Goal: Information Seeking & Learning: Learn about a topic

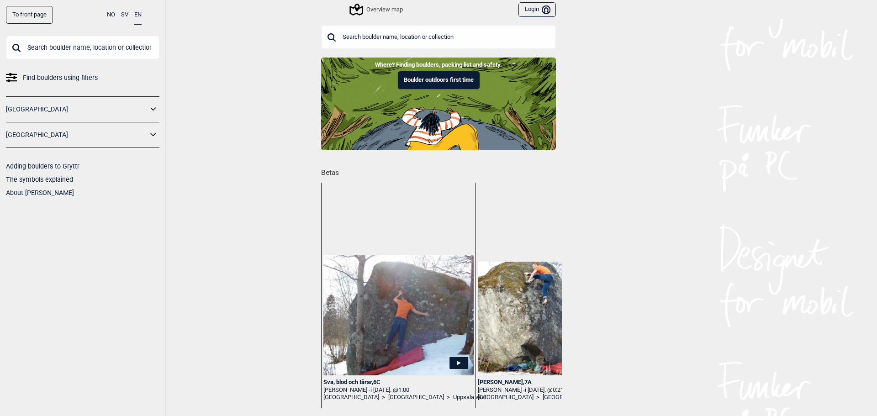
click at [374, 10] on div "Overview map" at bounding box center [377, 9] width 52 height 11
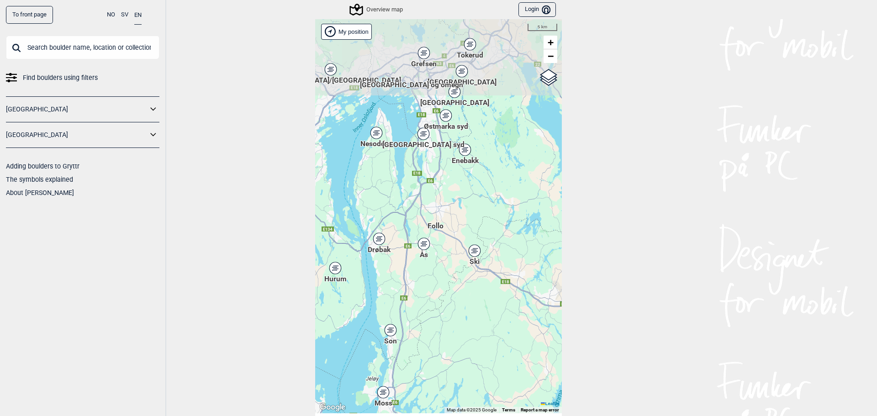
drag, startPoint x: 472, startPoint y: 205, endPoint x: 446, endPoint y: 271, distance: 71.4
click at [446, 271] on div "Hallingdal Stange [GEOGRAPHIC_DATA] syd [GEOGRAPHIC_DATA] og omegn [GEOGRAPHIC_…" at bounding box center [438, 216] width 247 height 394
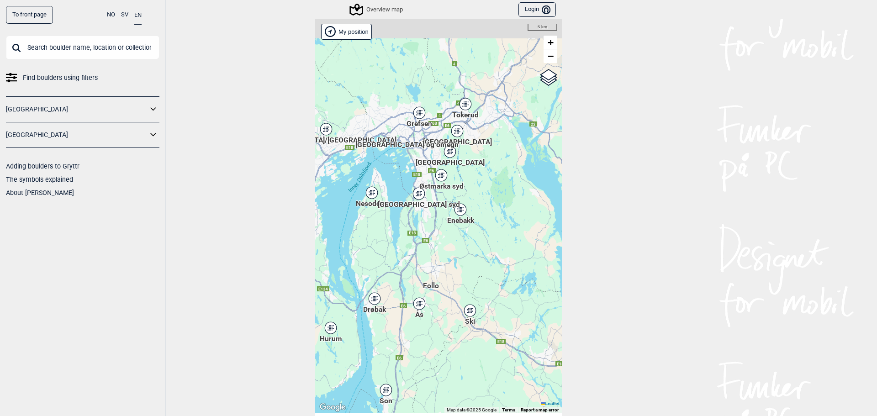
drag, startPoint x: 473, startPoint y: 114, endPoint x: 469, endPoint y: 174, distance: 60.0
click at [469, 174] on div "Hallingdal Stange [GEOGRAPHIC_DATA] syd [GEOGRAPHIC_DATA] og omegn [GEOGRAPHIC_…" at bounding box center [438, 216] width 247 height 394
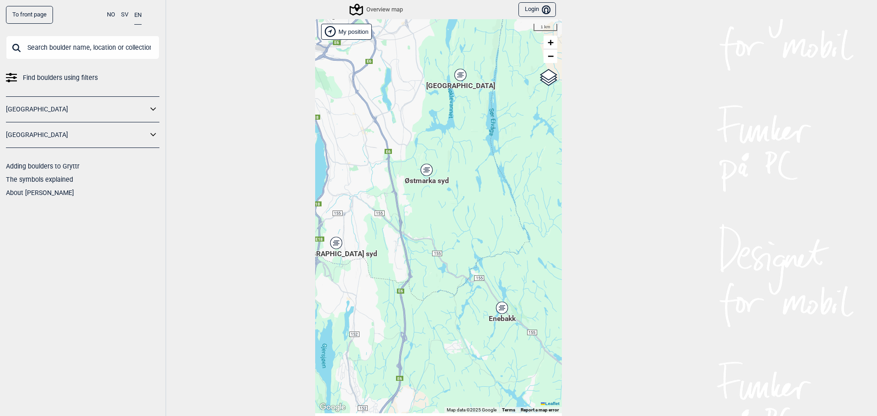
click at [460, 75] on icon at bounding box center [459, 75] width 11 height 12
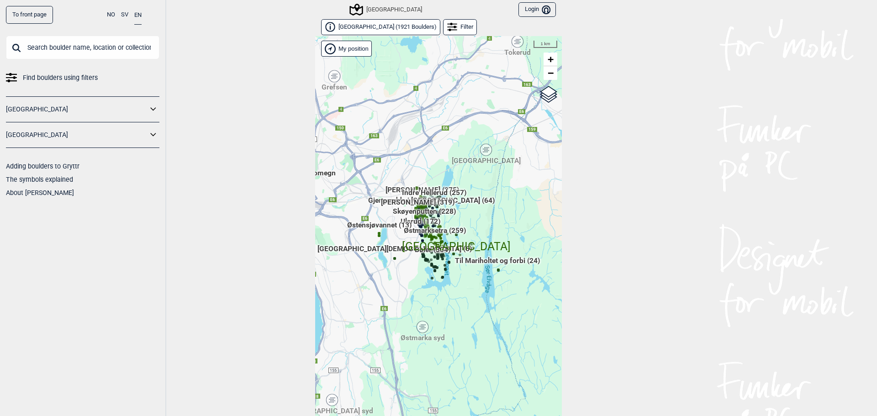
click at [422, 317] on div "Hallingdal Stange [GEOGRAPHIC_DATA] syd [GEOGRAPHIC_DATA] og omegn [GEOGRAPHIC_…" at bounding box center [438, 233] width 247 height 394
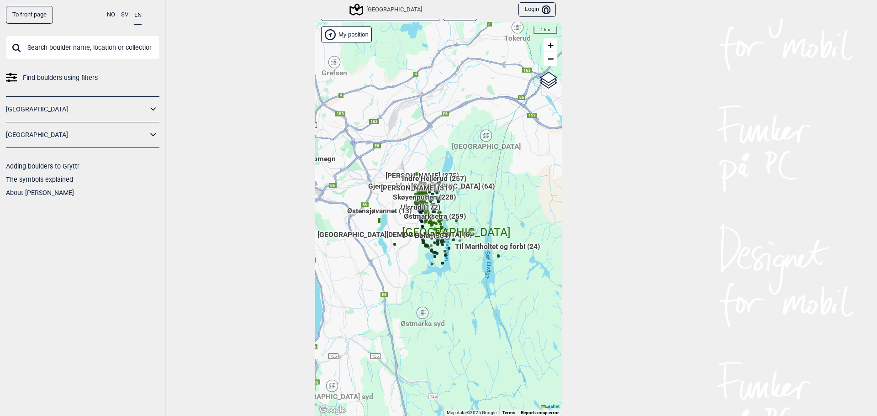
drag, startPoint x: 421, startPoint y: 317, endPoint x: 494, endPoint y: 314, distance: 73.1
click at [421, 317] on icon at bounding box center [422, 313] width 11 height 12
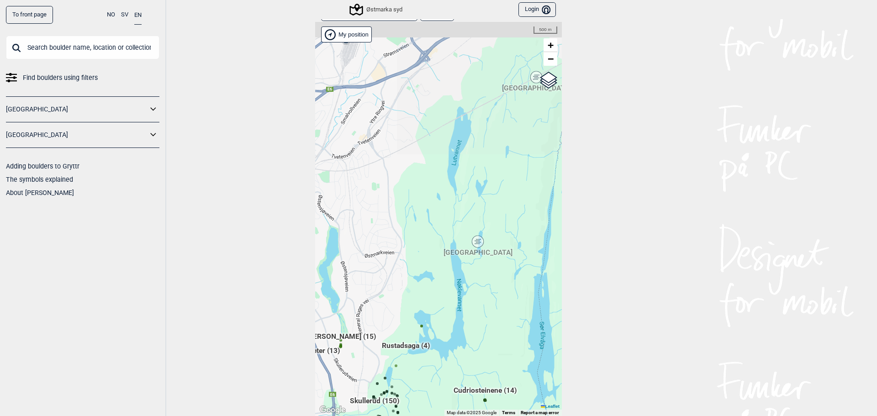
drag, startPoint x: 485, startPoint y: 171, endPoint x: 430, endPoint y: 370, distance: 207.0
click at [430, 317] on div "Hallingdal Stange [GEOGRAPHIC_DATA] syd [GEOGRAPHIC_DATA] og omegn [GEOGRAPHIC_…" at bounding box center [438, 219] width 247 height 394
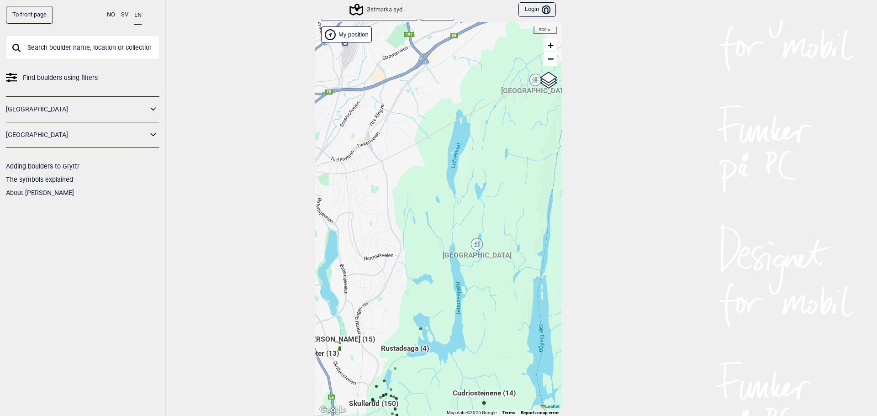
click at [479, 245] on icon at bounding box center [479, 244] width 1 height 1
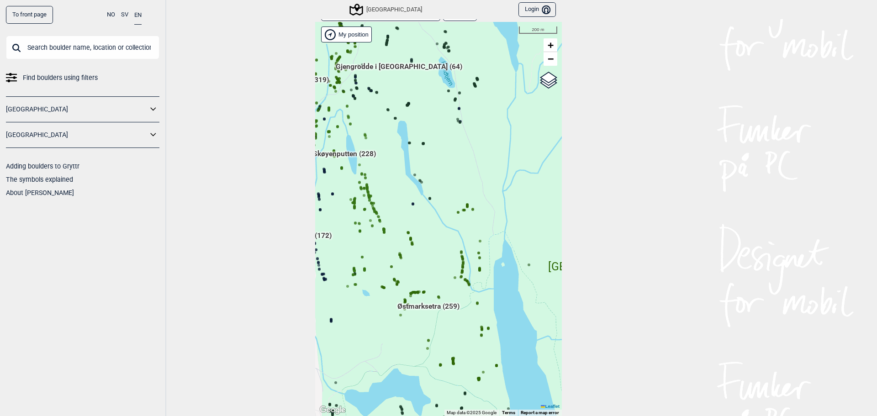
drag, startPoint x: 486, startPoint y: 205, endPoint x: 429, endPoint y: 290, distance: 102.2
click at [429, 290] on div "Hallingdal Stange [GEOGRAPHIC_DATA] syd [GEOGRAPHIC_DATA] og omegn [GEOGRAPHIC_…" at bounding box center [438, 219] width 247 height 394
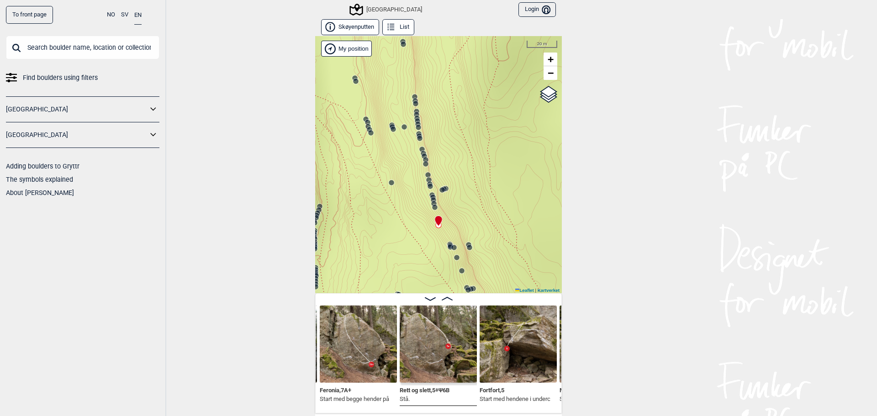
scroll to position [46, 0]
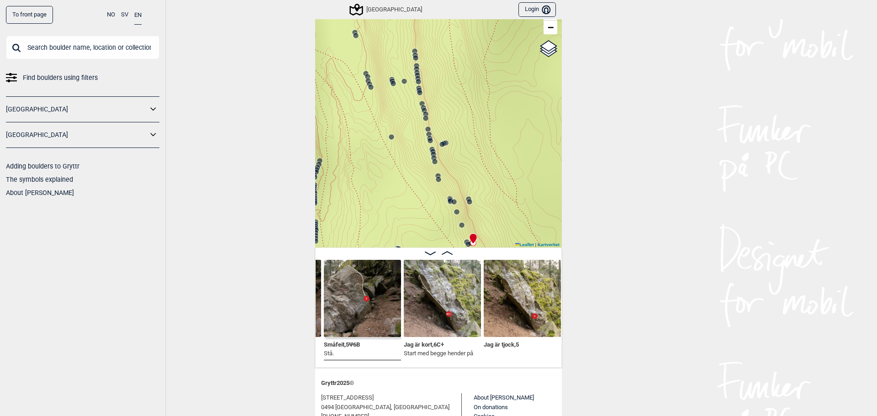
scroll to position [0, 12538]
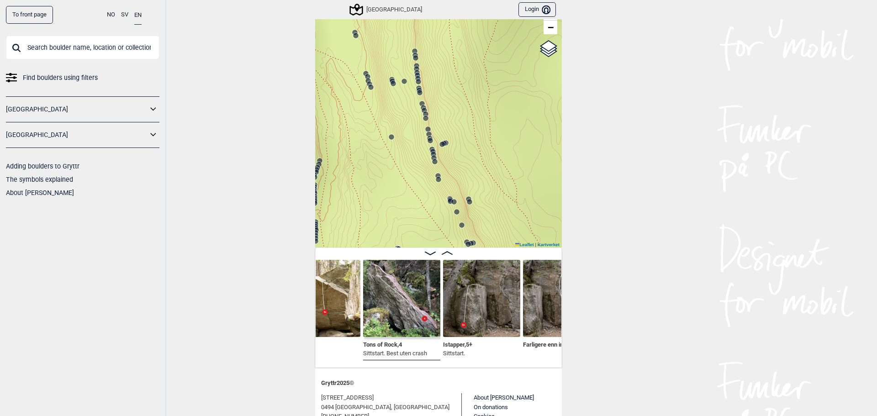
scroll to position [0, 12884]
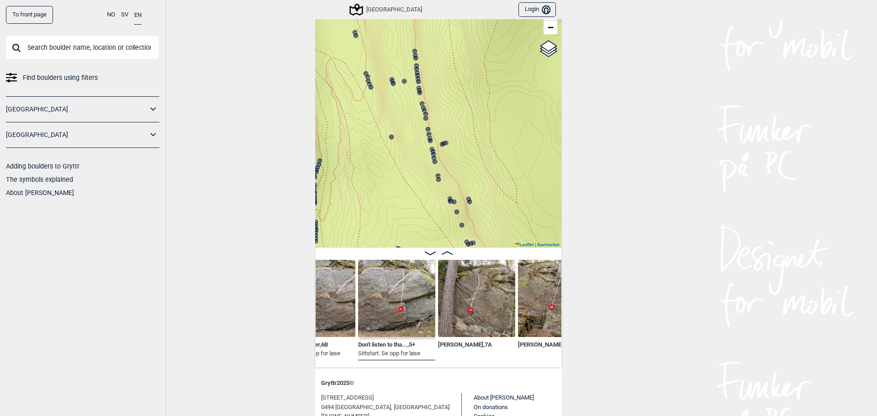
scroll to position [0, 13597]
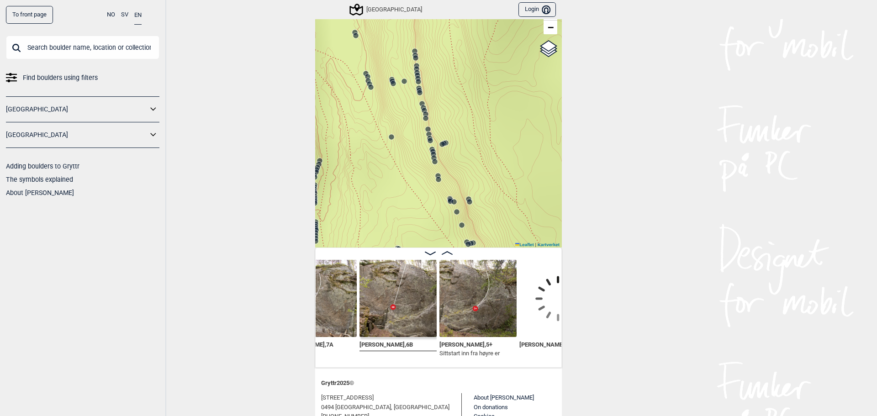
scroll to position [0, 13725]
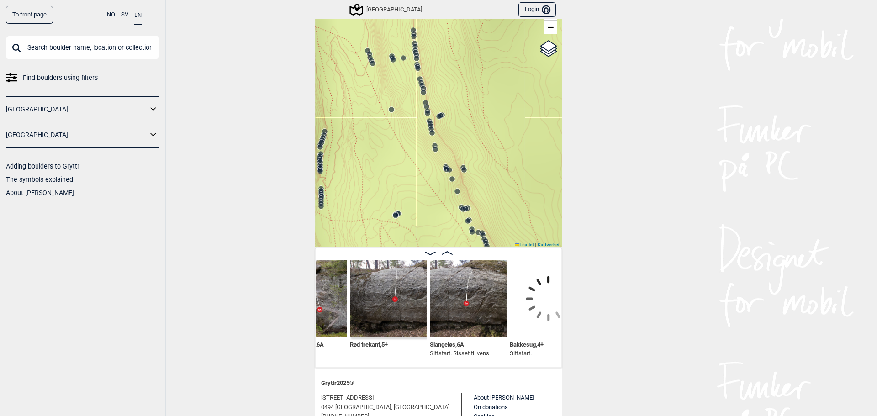
scroll to position [0, 13987]
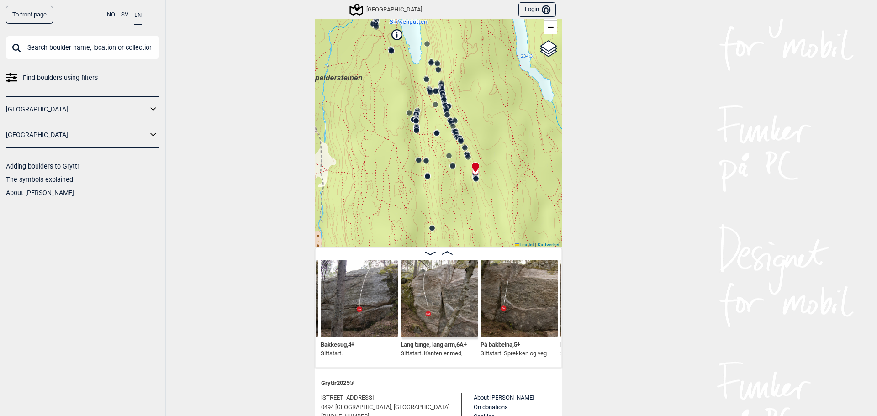
scroll to position [36, 0]
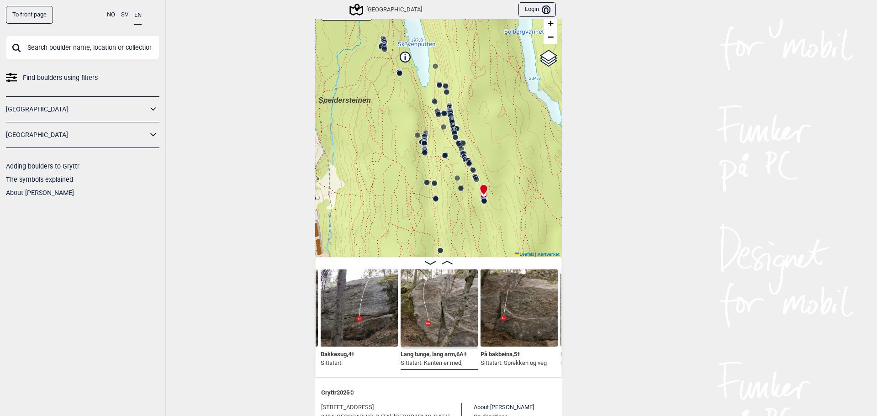
drag, startPoint x: 454, startPoint y: 166, endPoint x: 464, endPoint y: 184, distance: 20.5
click at [464, 184] on div "Speidersteinen Barnehageveggen Cowboyveggen Bølerveggen [GEOGRAPHIC_DATA]" at bounding box center [438, 128] width 247 height 257
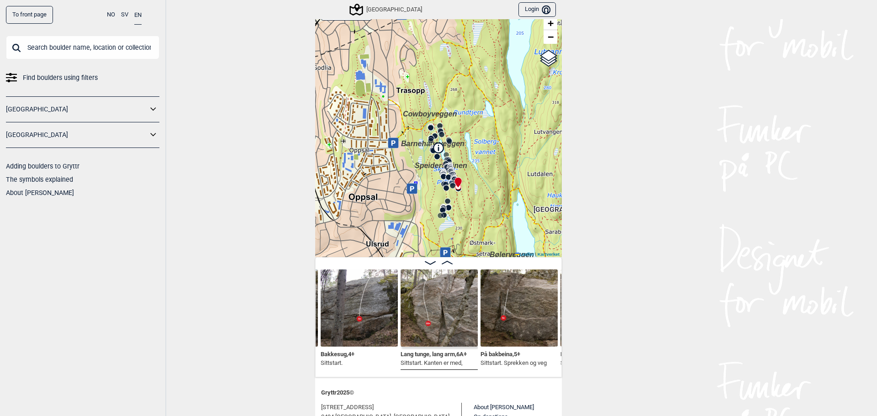
drag, startPoint x: 418, startPoint y: 215, endPoint x: 405, endPoint y: 215, distance: 13.7
click at [405, 215] on div "Speidersteinen Barnehageveggen Cowboyveggen Bølerveggen [GEOGRAPHIC_DATA]" at bounding box center [438, 128] width 247 height 257
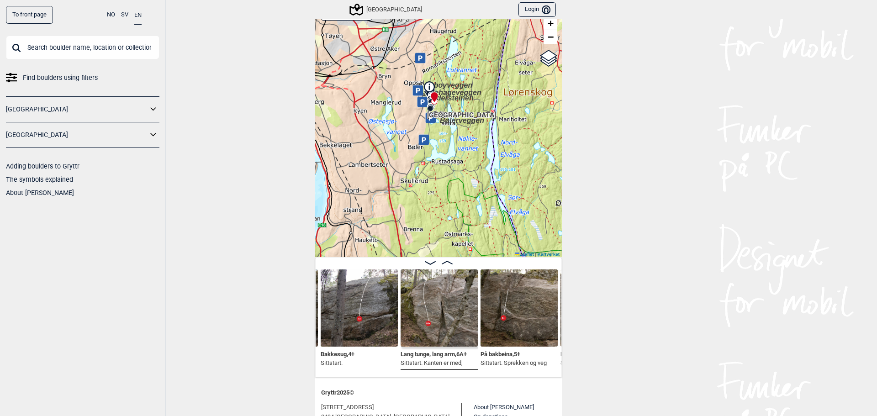
drag, startPoint x: 440, startPoint y: 212, endPoint x: 412, endPoint y: 138, distance: 78.8
click at [412, 138] on div "Speidersteinen Barnehageveggen Cowboyveggen Bølerveggen [GEOGRAPHIC_DATA]" at bounding box center [438, 128] width 247 height 257
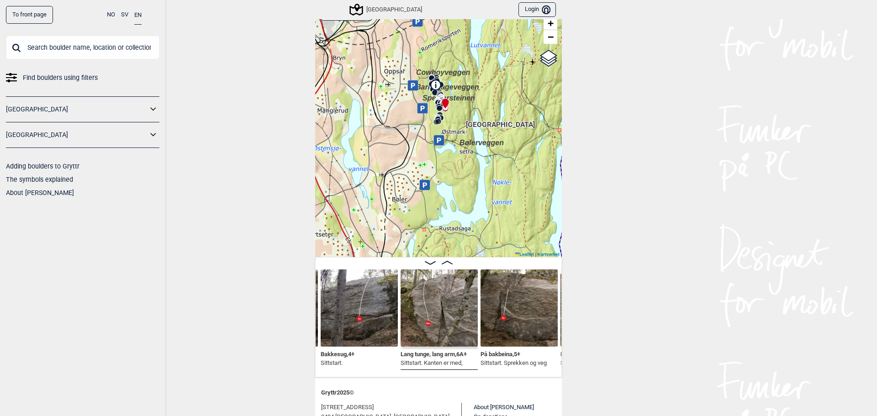
drag, startPoint x: 471, startPoint y: 94, endPoint x: 461, endPoint y: 134, distance: 42.0
click at [461, 134] on div "Speidersteinen Barnehageveggen Cowboyveggen Bølerveggen [GEOGRAPHIC_DATA]" at bounding box center [438, 128] width 247 height 257
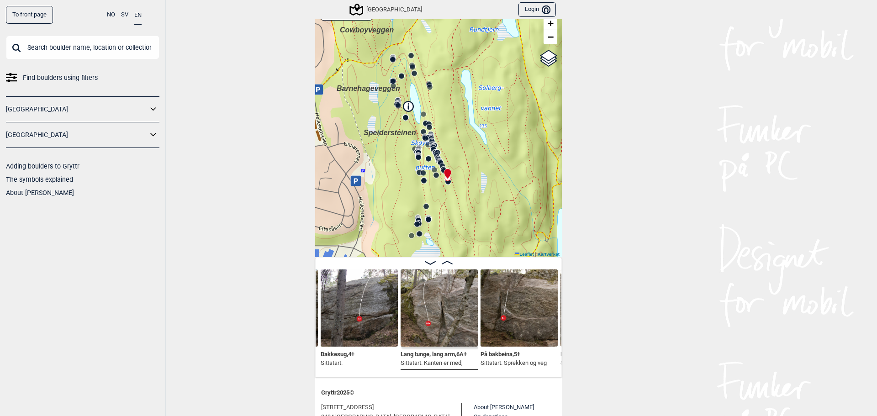
click at [393, 14] on div "[GEOGRAPHIC_DATA]" at bounding box center [386, 9] width 71 height 11
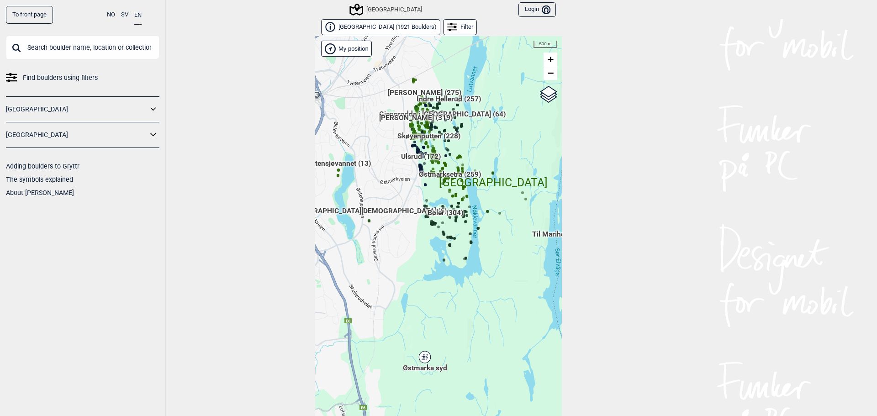
scroll to position [14, 0]
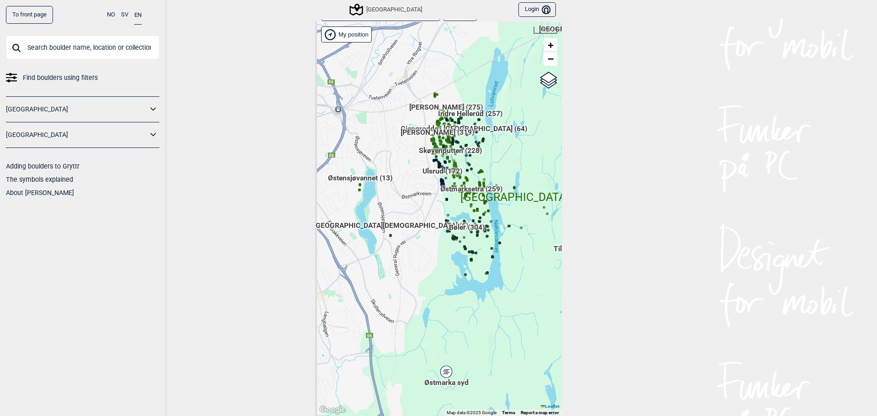
drag, startPoint x: 439, startPoint y: 279, endPoint x: 460, endPoint y: 307, distance: 35.5
click at [460, 307] on div "Hallingdal Gol Ål Stange Kolomoen [GEOGRAPHIC_DATA] [GEOGRAPHIC_DATA][PERSON_NA…" at bounding box center [438, 219] width 247 height 394
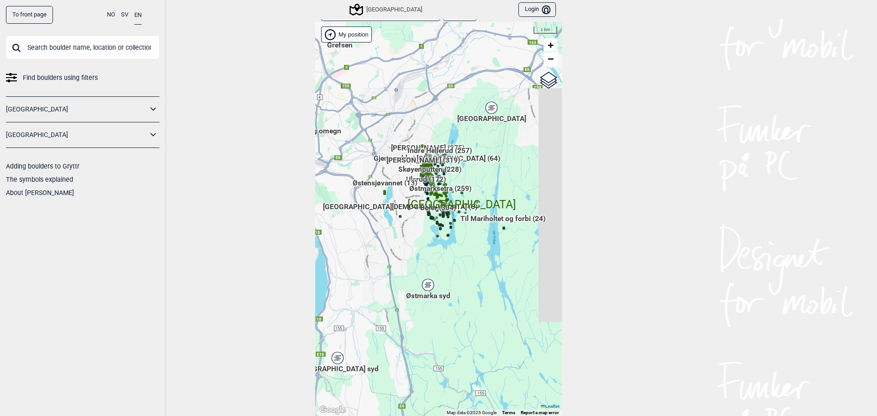
click at [463, 172] on div "Hallingdal Gol Ål Stange Kolomoen [GEOGRAPHIC_DATA] [GEOGRAPHIC_DATA][PERSON_NA…" at bounding box center [438, 219] width 247 height 394
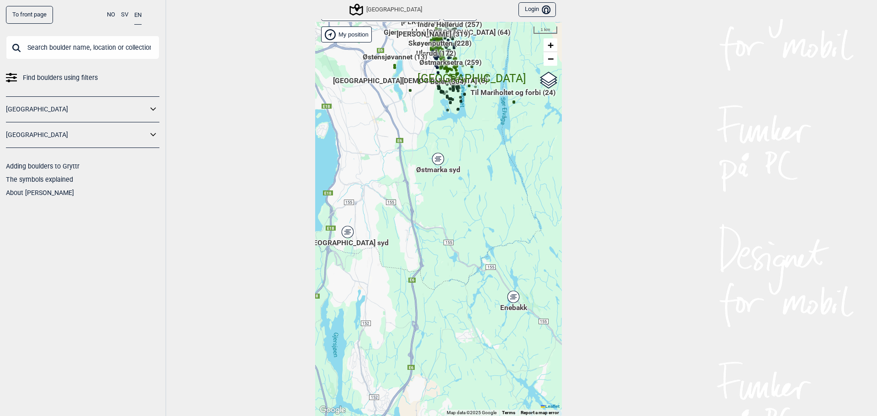
drag, startPoint x: 509, startPoint y: 223, endPoint x: 472, endPoint y: 212, distance: 38.5
click at [472, 212] on div "Hallingdal Gol Ål Stange Kolomoen [GEOGRAPHIC_DATA] [GEOGRAPHIC_DATA][PERSON_NA…" at bounding box center [438, 219] width 247 height 394
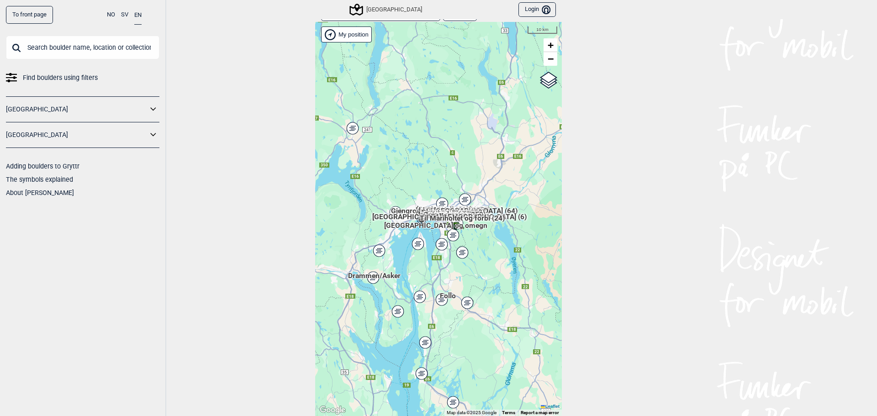
click at [441, 302] on icon at bounding box center [441, 300] width 11 height 12
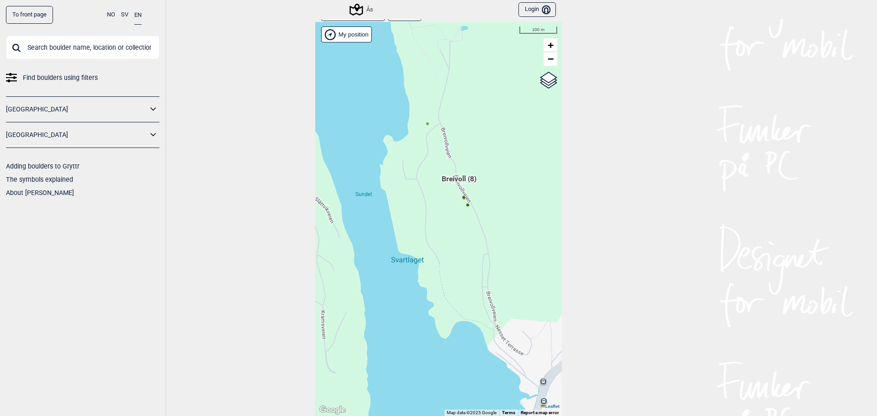
click at [465, 206] on icon at bounding box center [467, 205] width 5 height 5
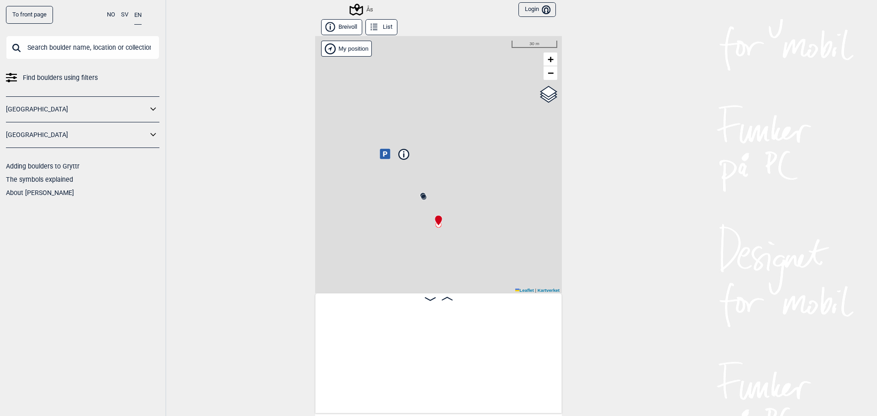
scroll to position [0, 540]
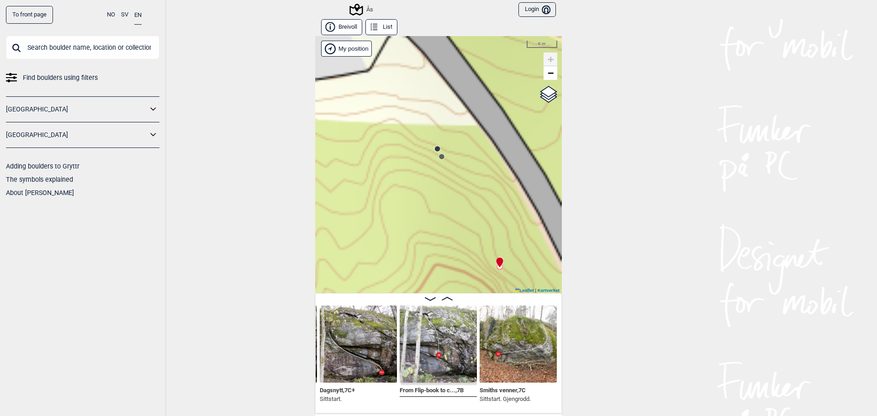
drag, startPoint x: 404, startPoint y: 163, endPoint x: 449, endPoint y: 220, distance: 73.2
click at [449, 220] on div "Ås Brukerens posisjon My position 5 m + − Kartverket OpenStreetMap Google satel…" at bounding box center [438, 164] width 247 height 257
click at [439, 156] on circle at bounding box center [441, 156] width 5 height 5
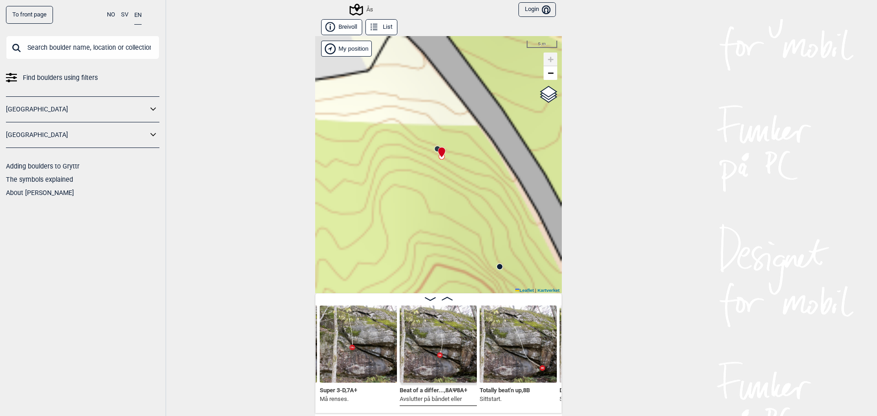
click at [436, 148] on div at bounding box center [439, 148] width 7 height 7
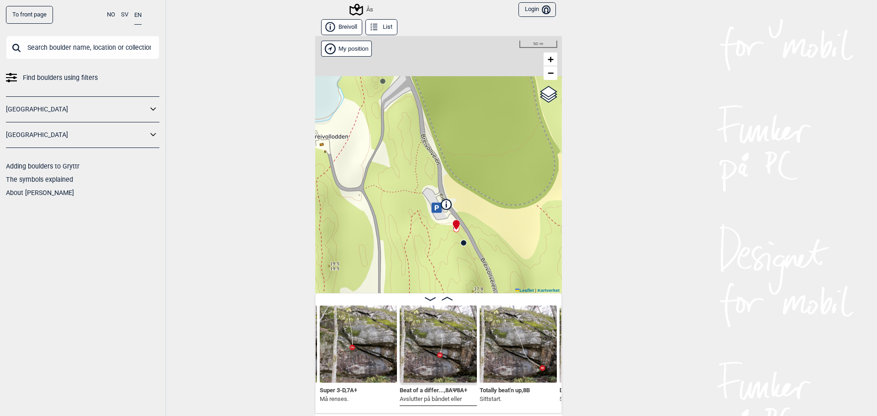
drag, startPoint x: 391, startPoint y: 164, endPoint x: 489, endPoint y: 284, distance: 154.9
click at [489, 285] on div "Ås Brukerens posisjon My position 50 m + − Kartverket OpenStreetMap Google sate…" at bounding box center [438, 164] width 247 height 257
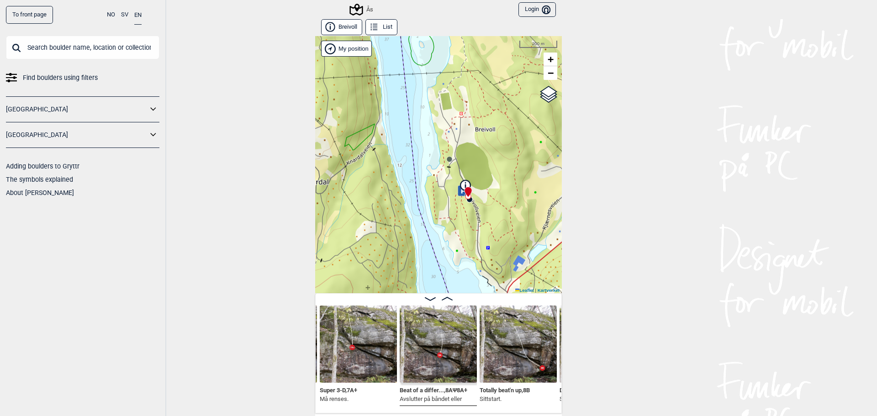
click at [447, 158] on circle at bounding box center [449, 159] width 5 height 5
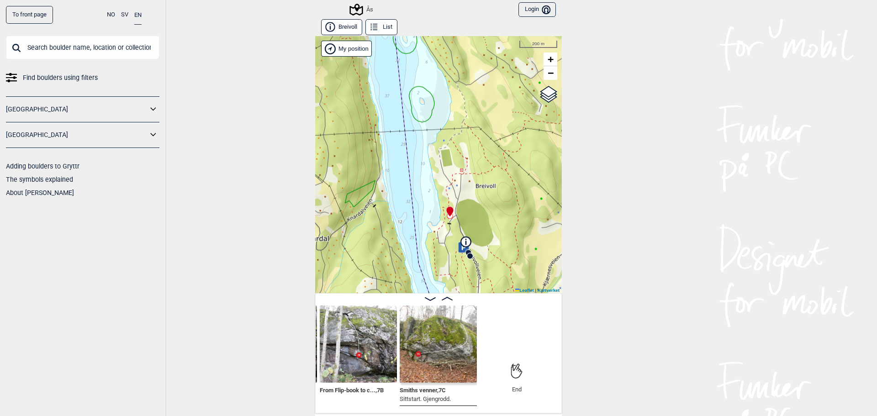
drag, startPoint x: 411, startPoint y: 158, endPoint x: 411, endPoint y: 212, distance: 54.4
click at [411, 212] on div "Ås Brukerens posisjon My position 200 m + − Kartverket OpenStreetMap Google sat…" at bounding box center [438, 164] width 247 height 257
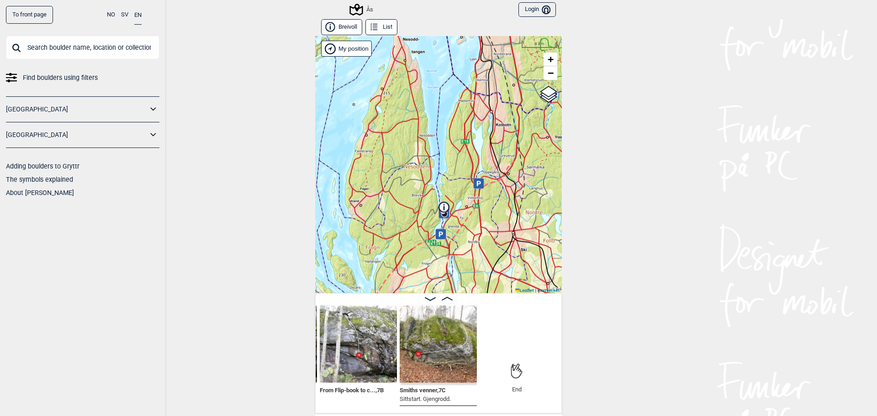
click at [354, 10] on icon at bounding box center [355, 10] width 13 height 12
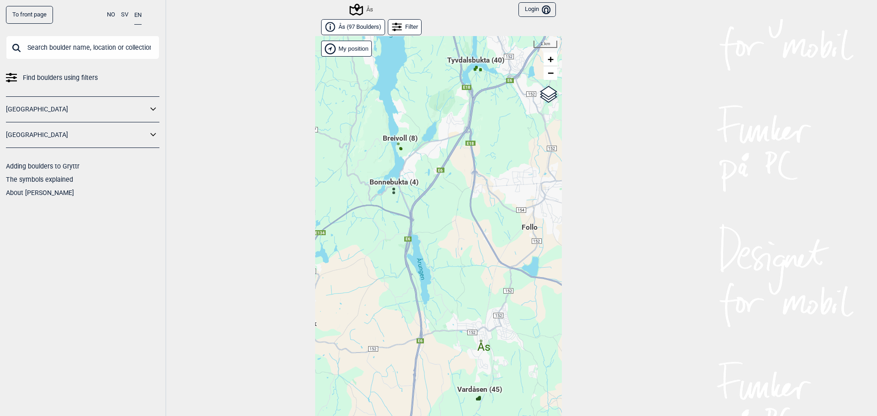
scroll to position [14, 0]
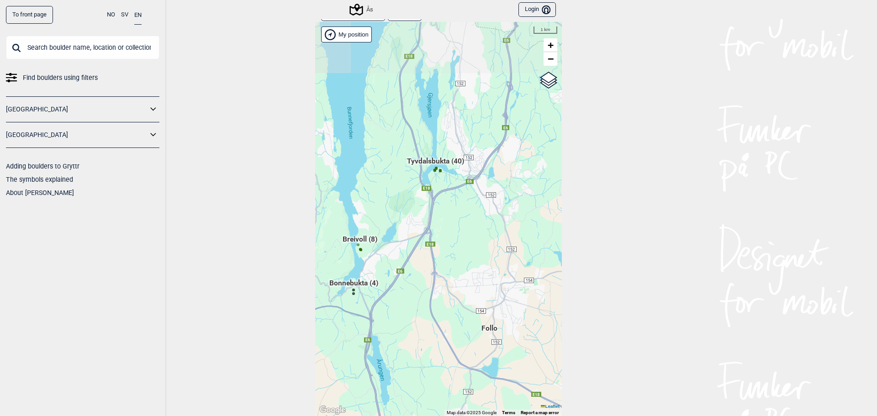
drag, startPoint x: 420, startPoint y: 185, endPoint x: 385, endPoint y: 275, distance: 97.5
click at [386, 275] on div "Hallingdal Gol Ål Stange Kolomoen [GEOGRAPHIC_DATA] [GEOGRAPHIC_DATA][PERSON_NA…" at bounding box center [438, 219] width 247 height 394
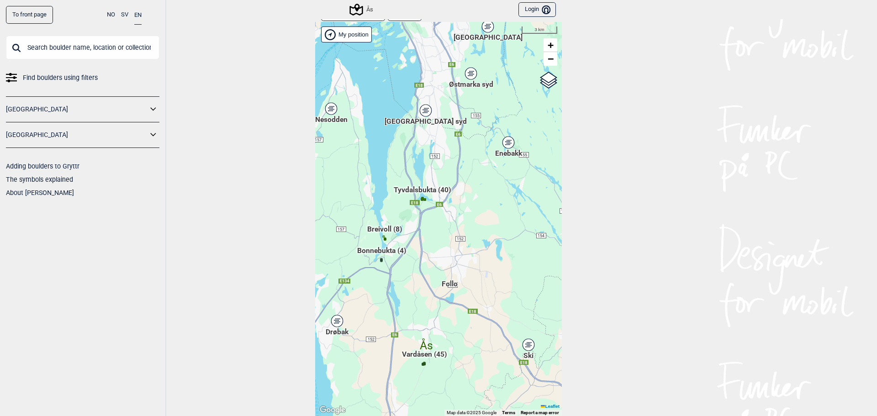
click at [243, 68] on div "To front page NO SV EN Find boulders using filters [GEOGRAPHIC_DATA] [GEOGRAPHI…" at bounding box center [438, 208] width 877 height 416
click at [30, 16] on link "To front page" at bounding box center [29, 15] width 47 height 18
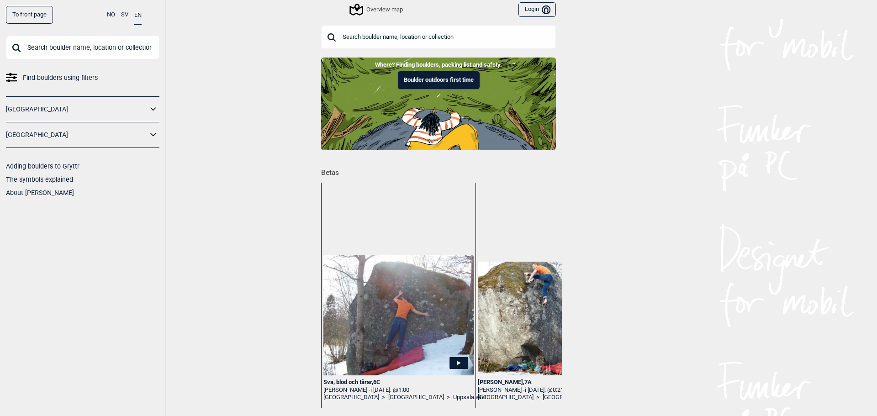
click at [380, 9] on div "Overview map" at bounding box center [377, 9] width 52 height 11
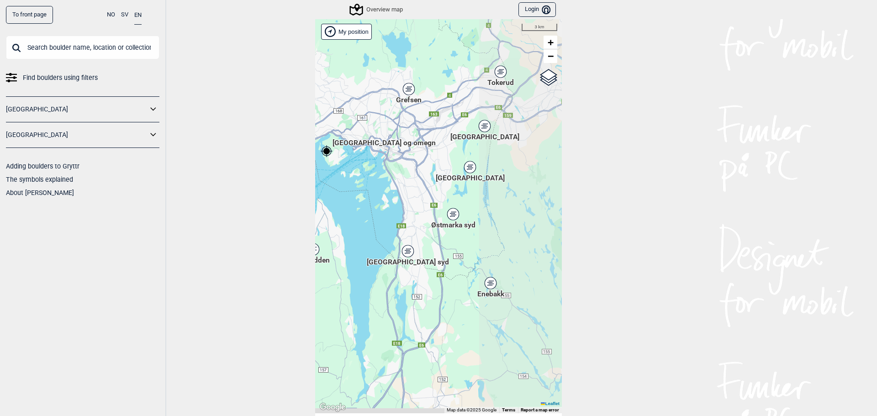
drag, startPoint x: 518, startPoint y: 306, endPoint x: 386, endPoint y: 209, distance: 163.3
click at [386, 209] on div "[PERSON_NAME] posisjon [GEOGRAPHIC_DATA] Stange [GEOGRAPHIC_DATA] syd [GEOGRAPH…" at bounding box center [438, 216] width 247 height 394
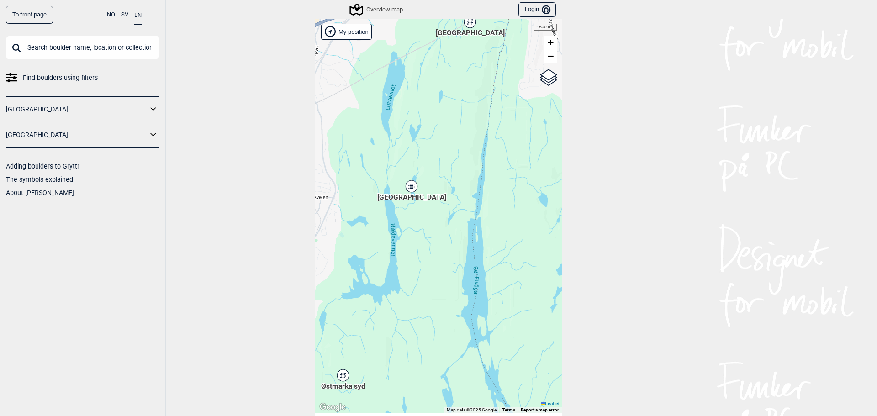
drag, startPoint x: 493, startPoint y: 228, endPoint x: 420, endPoint y: 250, distance: 76.2
click at [420, 250] on div "[PERSON_NAME] posisjon [GEOGRAPHIC_DATA] Stange [GEOGRAPHIC_DATA] syd [GEOGRAPH…" at bounding box center [438, 216] width 247 height 394
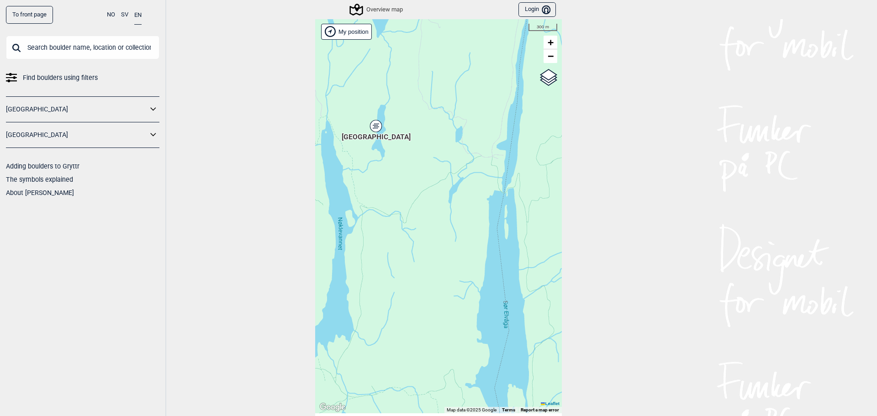
click at [373, 126] on div "[GEOGRAPHIC_DATA]" at bounding box center [375, 125] width 5 height 5
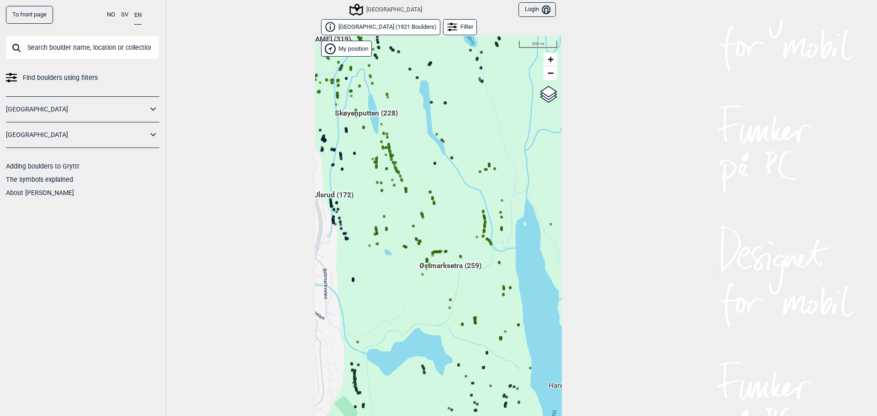
scroll to position [14, 0]
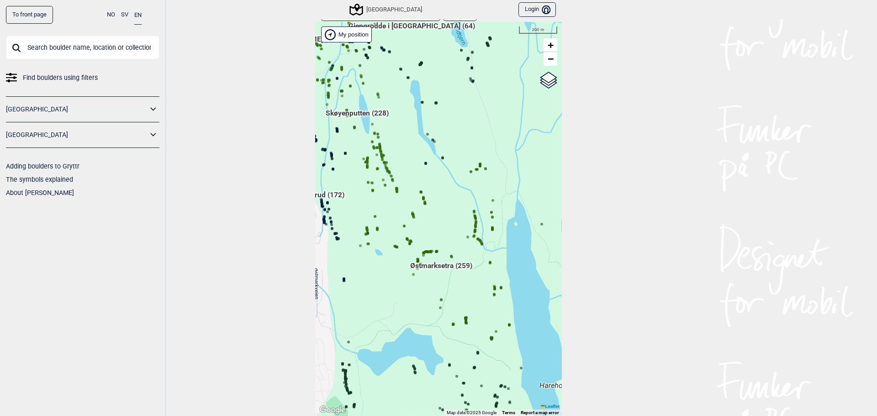
drag, startPoint x: 486, startPoint y: 237, endPoint x: 458, endPoint y: 287, distance: 56.8
click at [458, 287] on div "Brukerens posisjon Hallingdal Stange Buskerud syd Oslo og omegn Follo Østfold" at bounding box center [438, 219] width 247 height 394
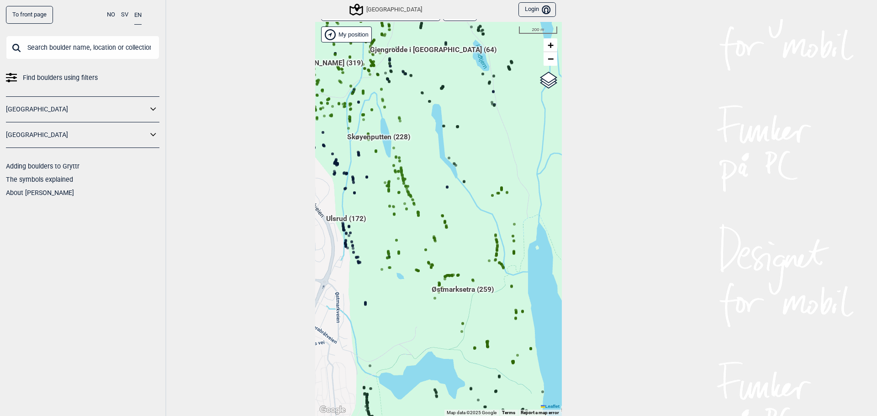
drag, startPoint x: 421, startPoint y: 293, endPoint x: 444, endPoint y: 315, distance: 31.3
click at [444, 315] on div "Brukerens posisjon Hallingdal Stange Buskerud syd Oslo og omegn Follo Østfold" at bounding box center [438, 219] width 247 height 394
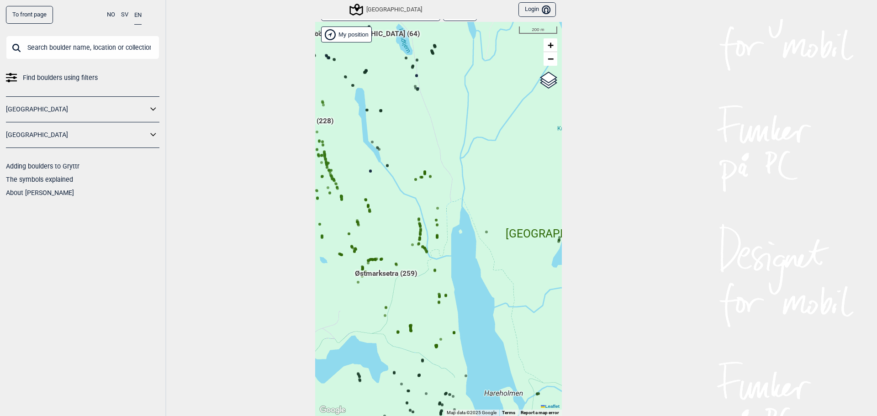
drag, startPoint x: 543, startPoint y: 214, endPoint x: 466, endPoint y: 198, distance: 78.4
click at [466, 198] on div "Brukerens posisjon Hallingdal Stange Buskerud syd Oslo og omegn Follo Østfold" at bounding box center [438, 219] width 247 height 394
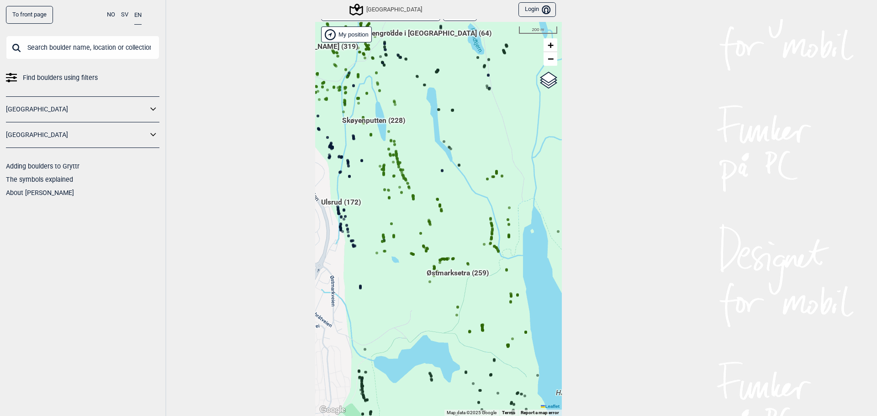
drag, startPoint x: 503, startPoint y: 196, endPoint x: 545, endPoint y: 195, distance: 42.0
click at [577, 195] on div "To front page NO SV EN Find boulders using filters Norge Sverige Adding boulder…" at bounding box center [438, 208] width 877 height 416
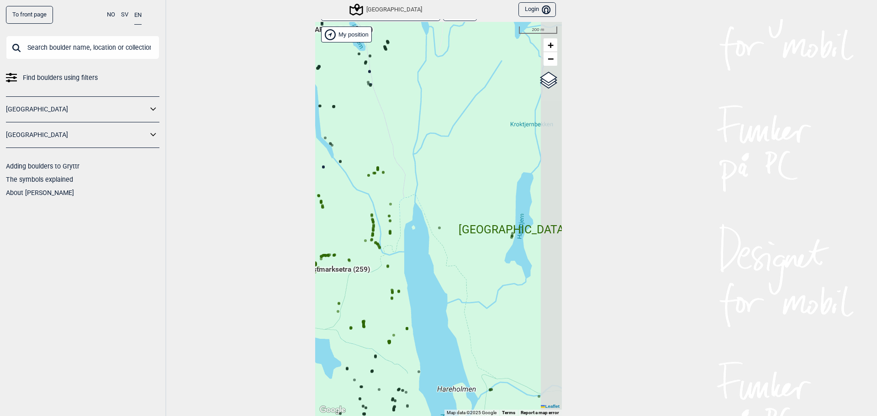
click at [417, 173] on div "Brukerens posisjon Hallingdal Stange Buskerud syd Oslo og omegn Follo Østfold" at bounding box center [438, 219] width 247 height 394
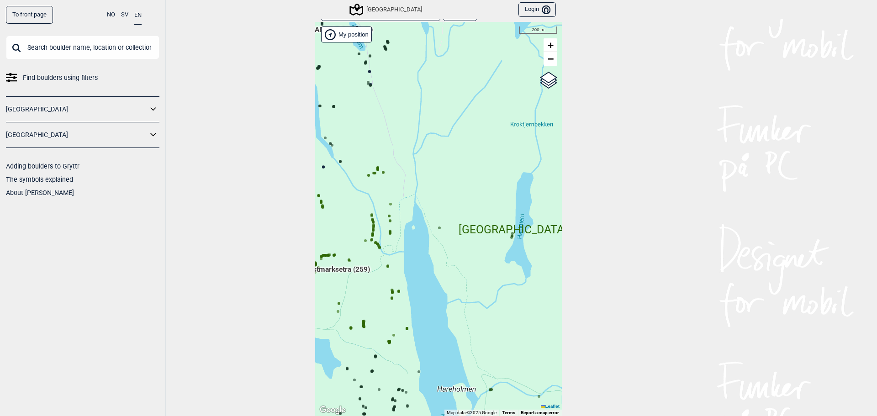
click at [510, 237] on circle at bounding box center [511, 237] width 3 height 3
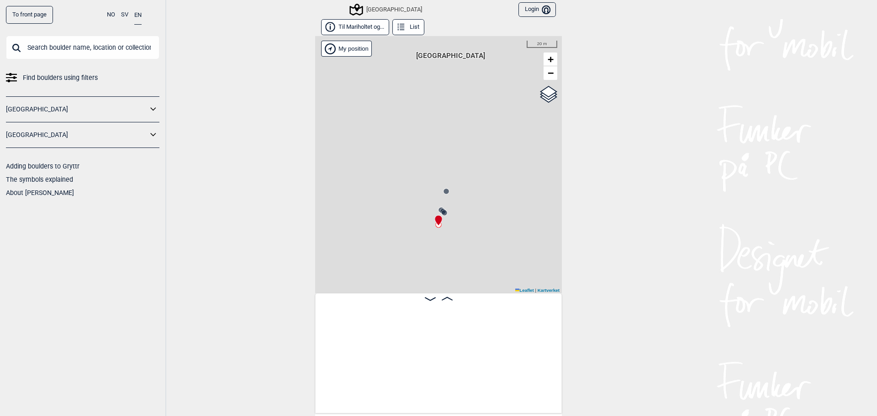
scroll to position [0, 463]
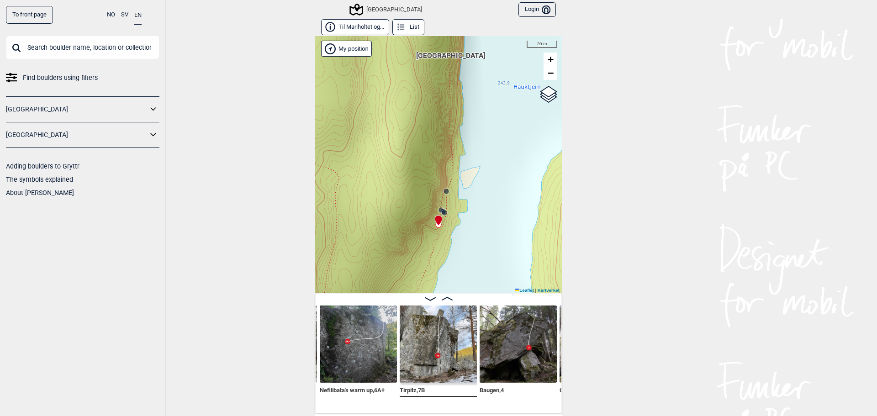
click at [444, 194] on circle at bounding box center [446, 191] width 5 height 5
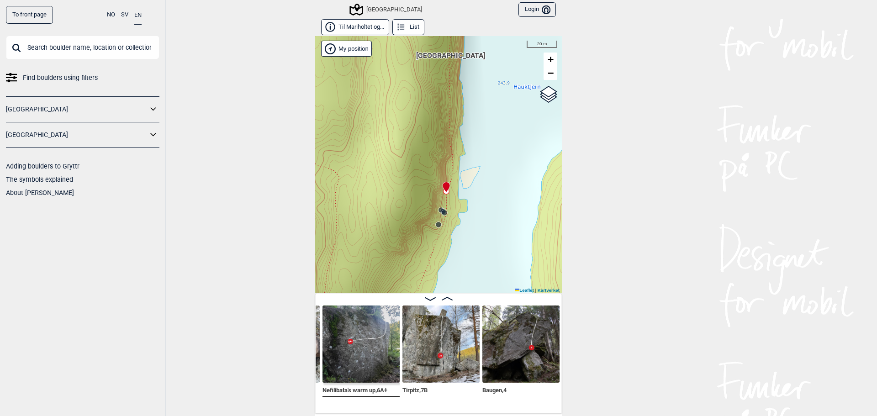
scroll to position [0, 386]
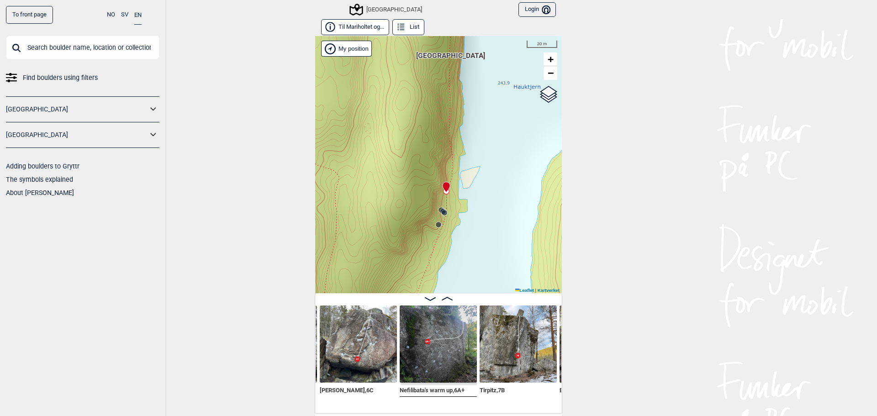
click at [439, 208] on icon at bounding box center [442, 211] width 7 height 7
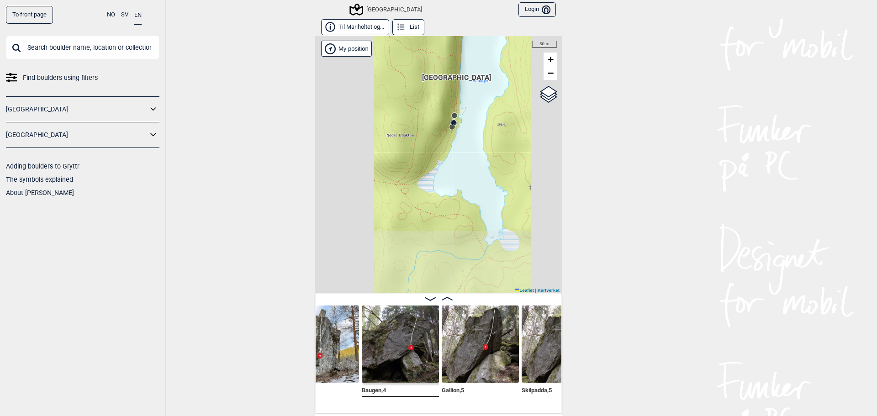
scroll to position [0, 597]
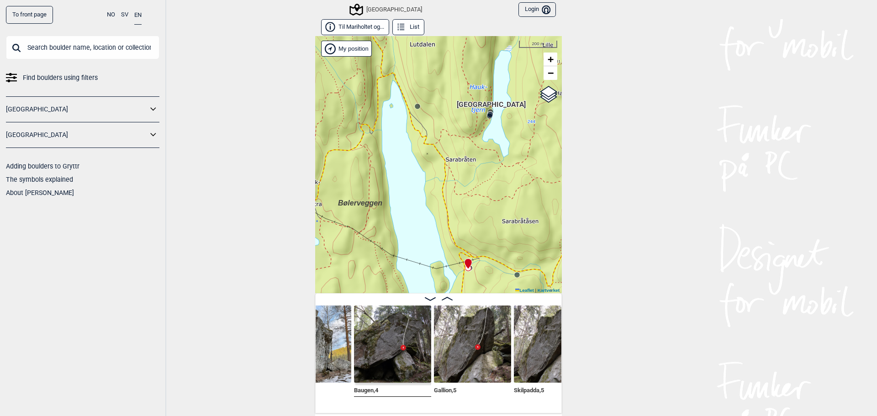
drag, startPoint x: 370, startPoint y: 170, endPoint x: 503, endPoint y: 258, distance: 159.5
click at [503, 258] on div "Speidersteinen Barnehageveggen Cowboyveggen Bølerveggen Sentrale Østmarka Bruke…" at bounding box center [438, 164] width 247 height 257
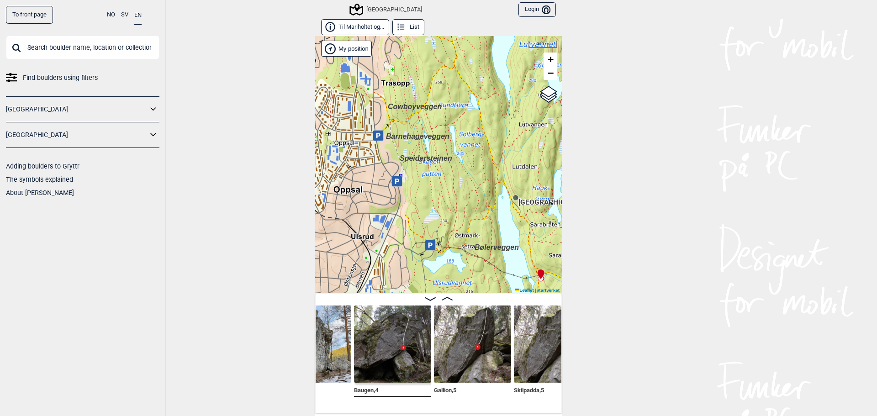
drag, startPoint x: 417, startPoint y: 178, endPoint x: 473, endPoint y: 220, distance: 69.5
click at [473, 220] on div "Speidersteinen Barnehageveggen Cowboyveggen Bølerveggen Sentrale Østmarka Bruke…" at bounding box center [438, 164] width 247 height 257
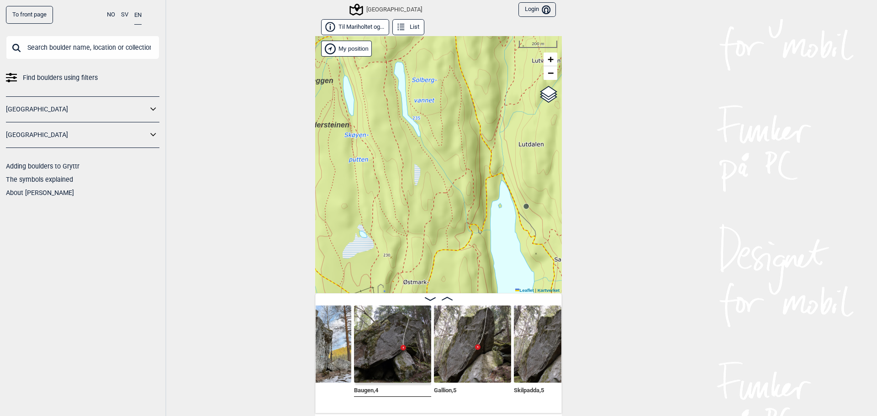
drag, startPoint x: 482, startPoint y: 171, endPoint x: 428, endPoint y: 175, distance: 54.1
click at [428, 175] on div "Speidersteinen Barnehageveggen Cowboyveggen Bølerveggen Sentrale Østmarka Bruke…" at bounding box center [438, 164] width 247 height 257
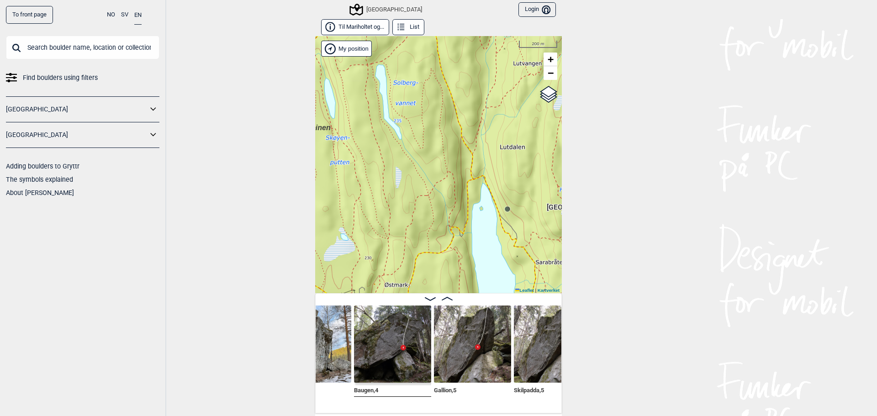
click at [473, 167] on div "Speidersteinen Barnehageveggen Cowboyveggen Bølerveggen Sentrale Østmarka Bruke…" at bounding box center [438, 164] width 247 height 257
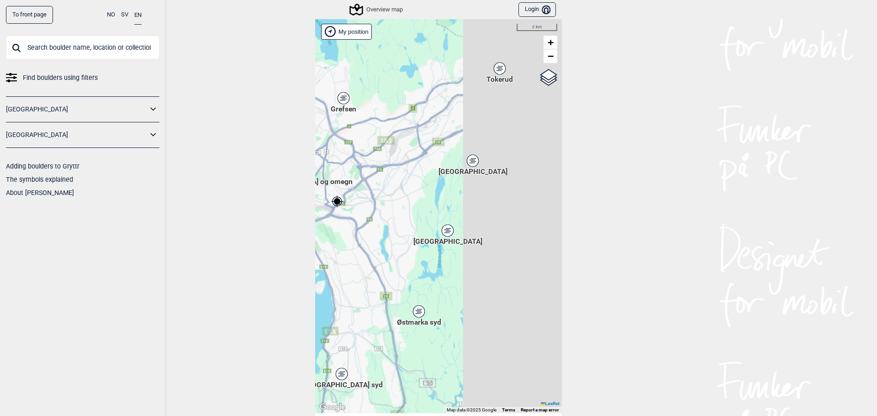
drag, startPoint x: 504, startPoint y: 279, endPoint x: 355, endPoint y: 262, distance: 149.9
click at [355, 262] on div "[PERSON_NAME] posisjon [GEOGRAPHIC_DATA] Stange [GEOGRAPHIC_DATA] syd [GEOGRAPH…" at bounding box center [438, 216] width 247 height 394
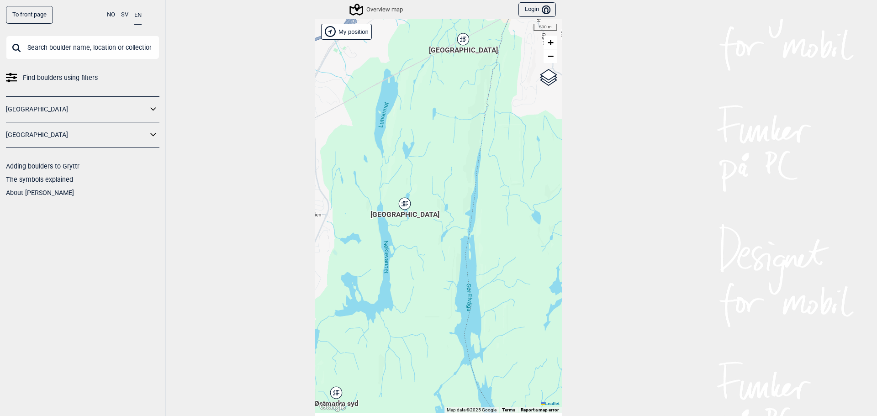
click at [402, 205] on div "[GEOGRAPHIC_DATA]" at bounding box center [404, 203] width 5 height 5
